Goal: Check status: Check status

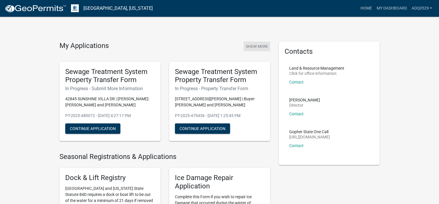
click at [251, 44] on button "Show More" at bounding box center [256, 47] width 27 height 10
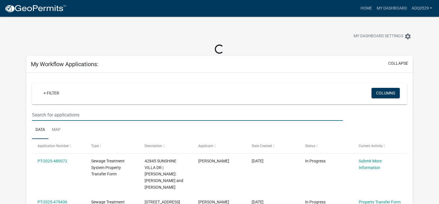
click at [92, 112] on input "text" at bounding box center [187, 115] width 311 height 12
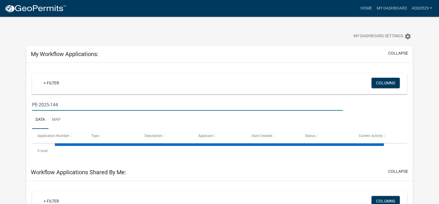
type input "PE-2025-1449"
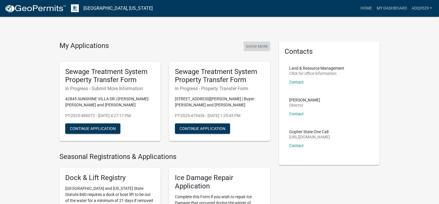
click at [260, 46] on button "Show More" at bounding box center [256, 47] width 27 height 10
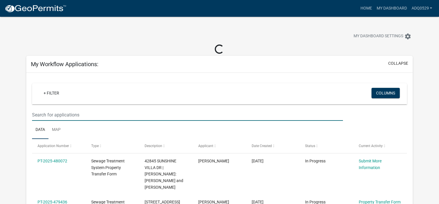
click at [89, 113] on input "text" at bounding box center [187, 115] width 311 height 12
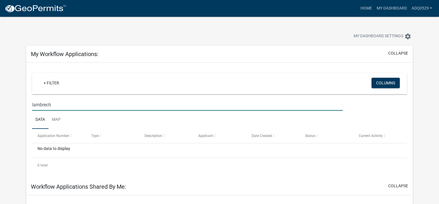
type input "lambrecht"
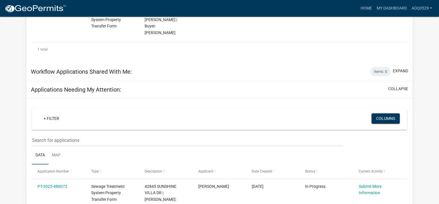
scroll to position [202, 0]
